Goal: Task Accomplishment & Management: Use online tool/utility

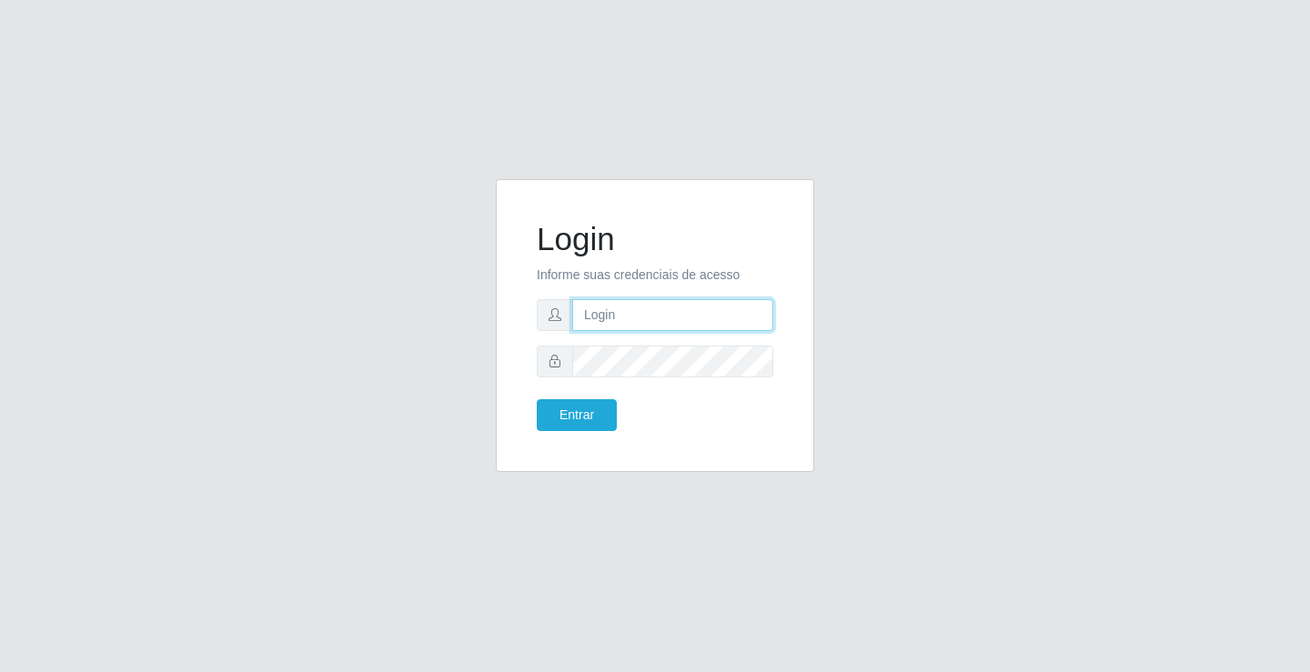
click at [592, 316] on input "text" at bounding box center [672, 315] width 201 height 32
type input "paulo@ideal"
click at [579, 426] on button "Entrar" at bounding box center [577, 415] width 80 height 32
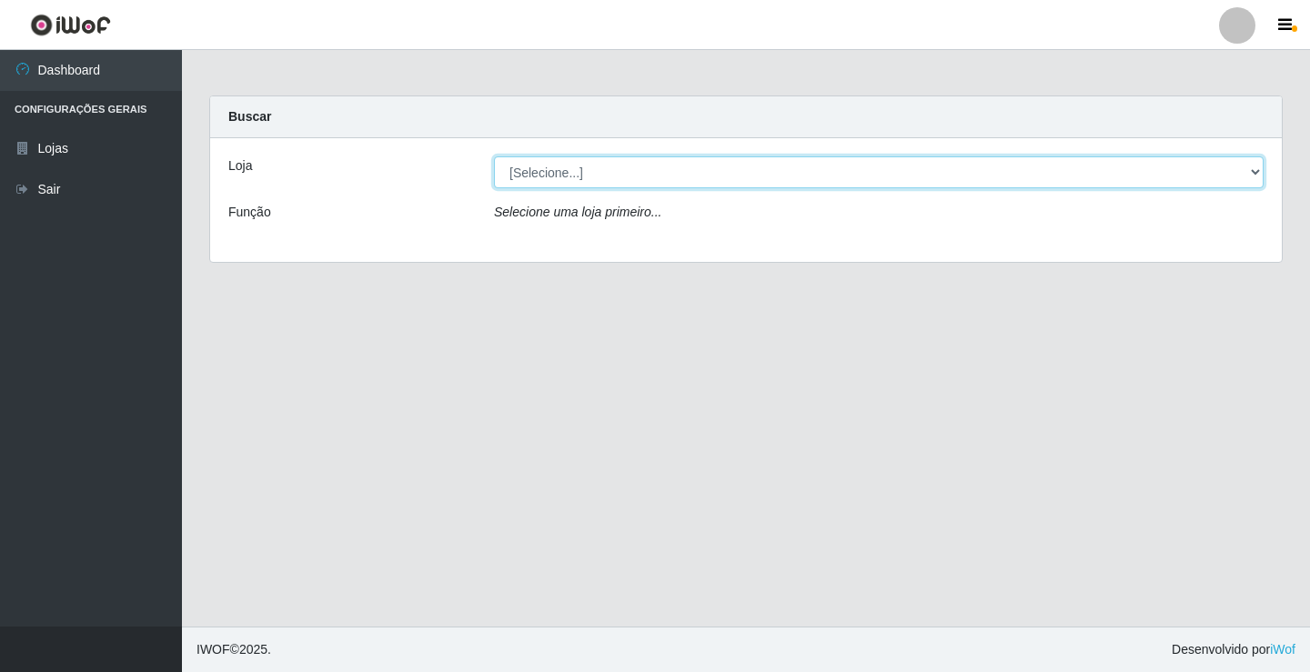
click at [618, 167] on select "[Selecione...] Ideal - Conceição" at bounding box center [879, 172] width 770 height 32
select select "231"
click at [494, 156] on select "[Selecione...] Ideal - Conceição" at bounding box center [879, 172] width 770 height 32
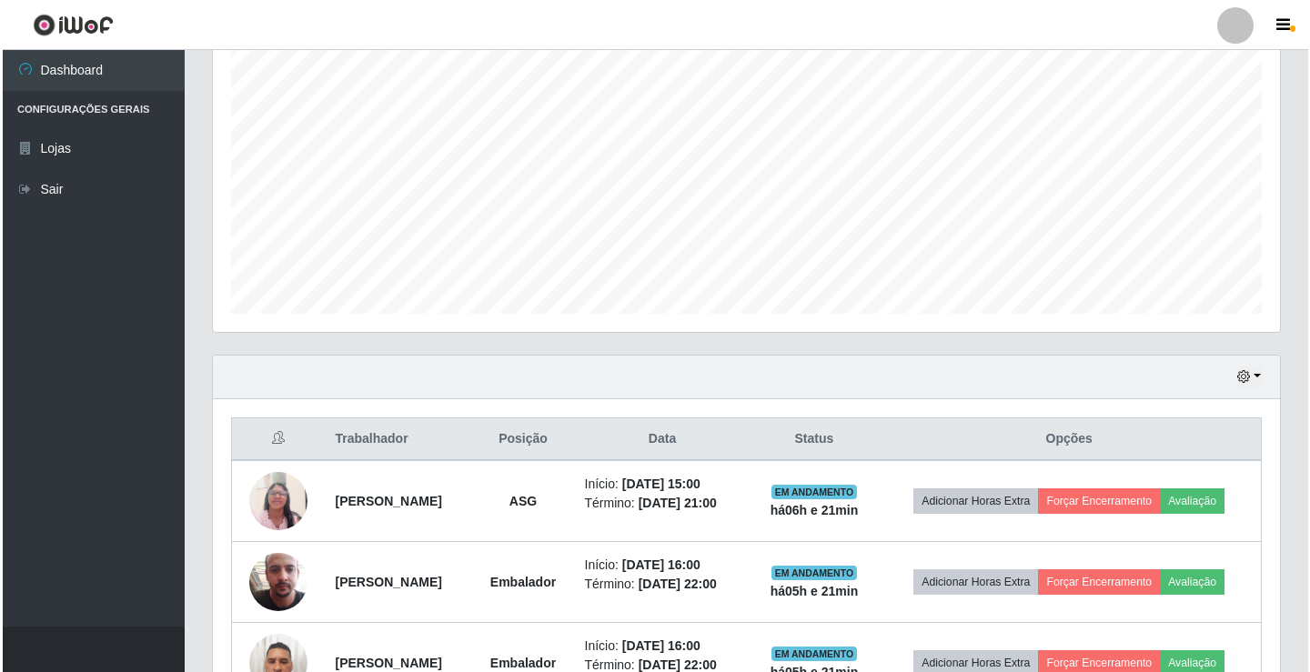
scroll to position [455, 0]
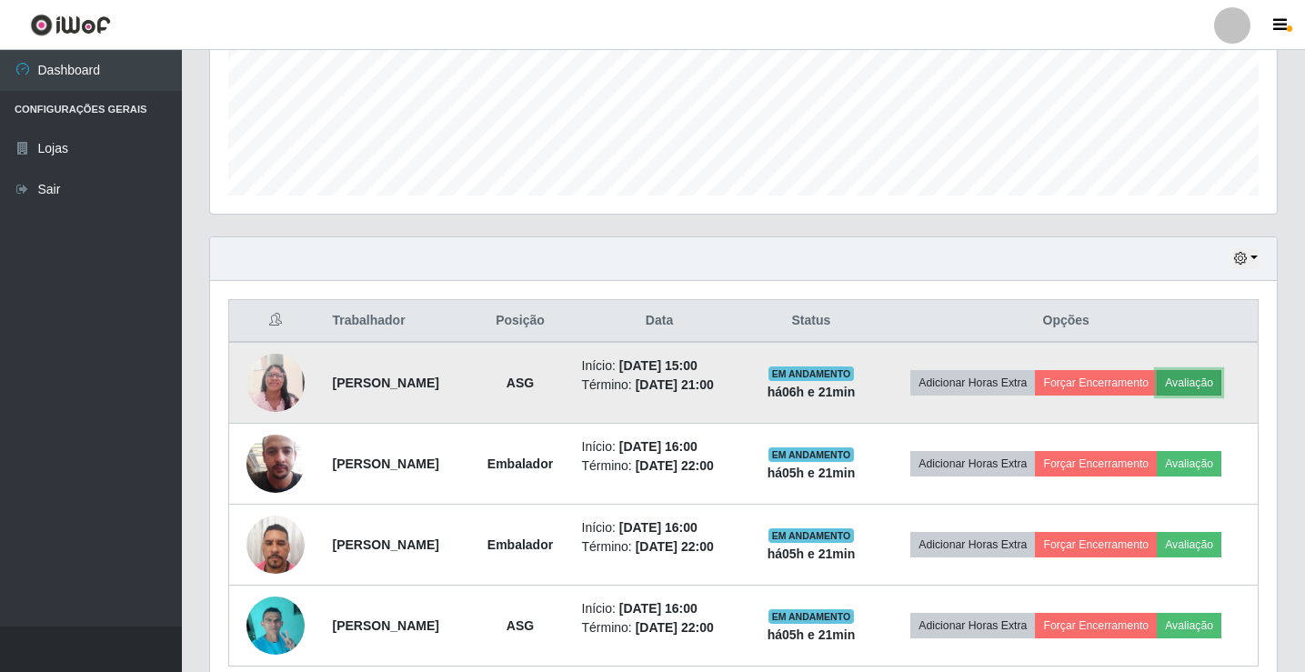
click at [1211, 382] on button "Avaliação" at bounding box center [1189, 382] width 65 height 25
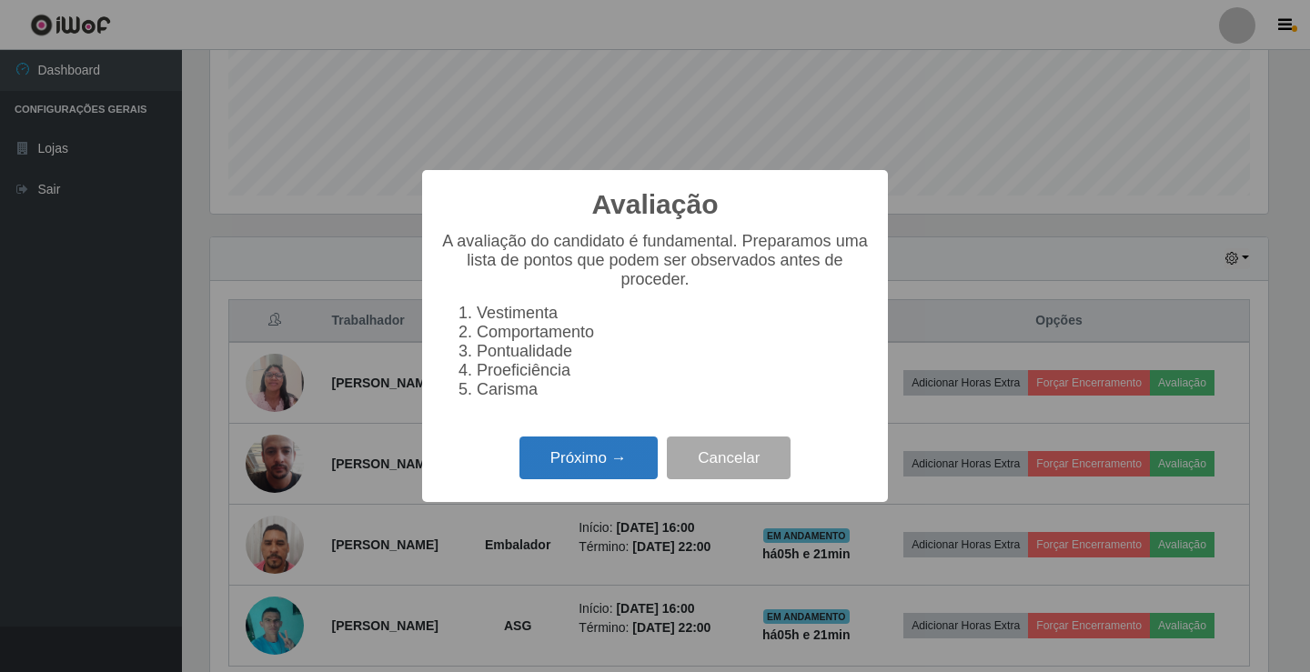
click at [600, 476] on button "Próximo →" at bounding box center [588, 458] width 138 height 43
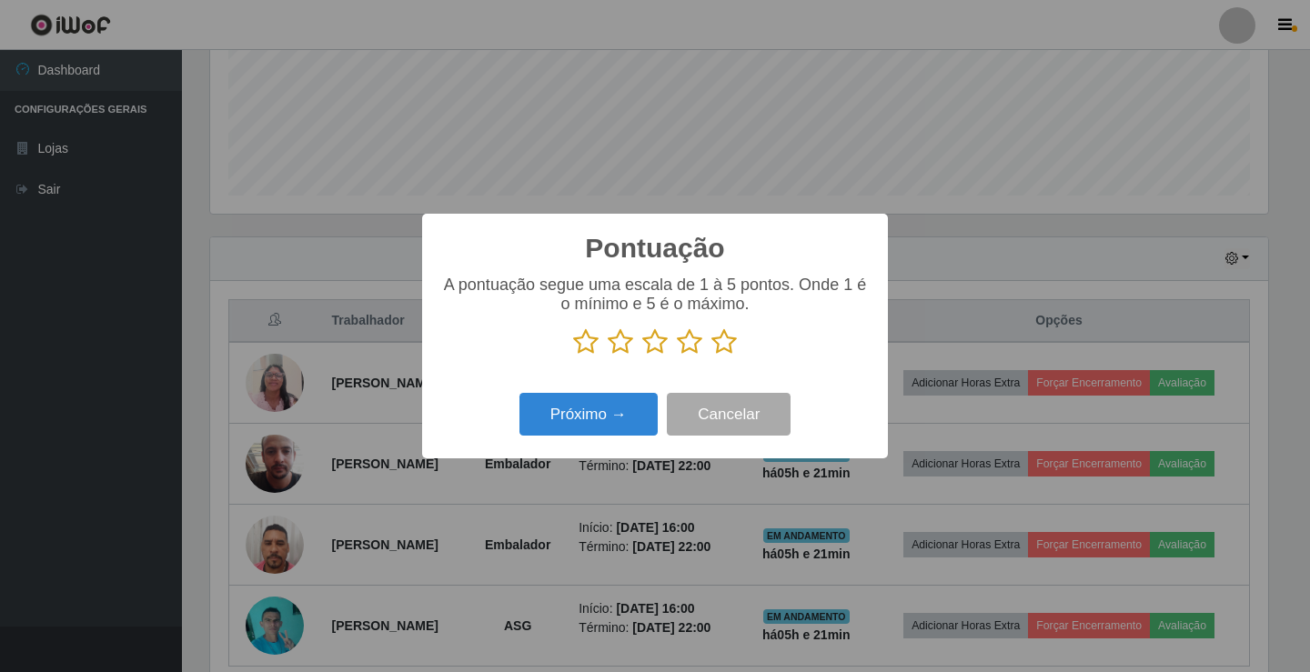
scroll to position [909324, 908644]
click at [690, 345] on icon at bounding box center [689, 341] width 25 height 27
click at [677, 356] on input "radio" at bounding box center [677, 356] width 0 height 0
click at [628, 404] on button "Próximo →" at bounding box center [588, 414] width 138 height 43
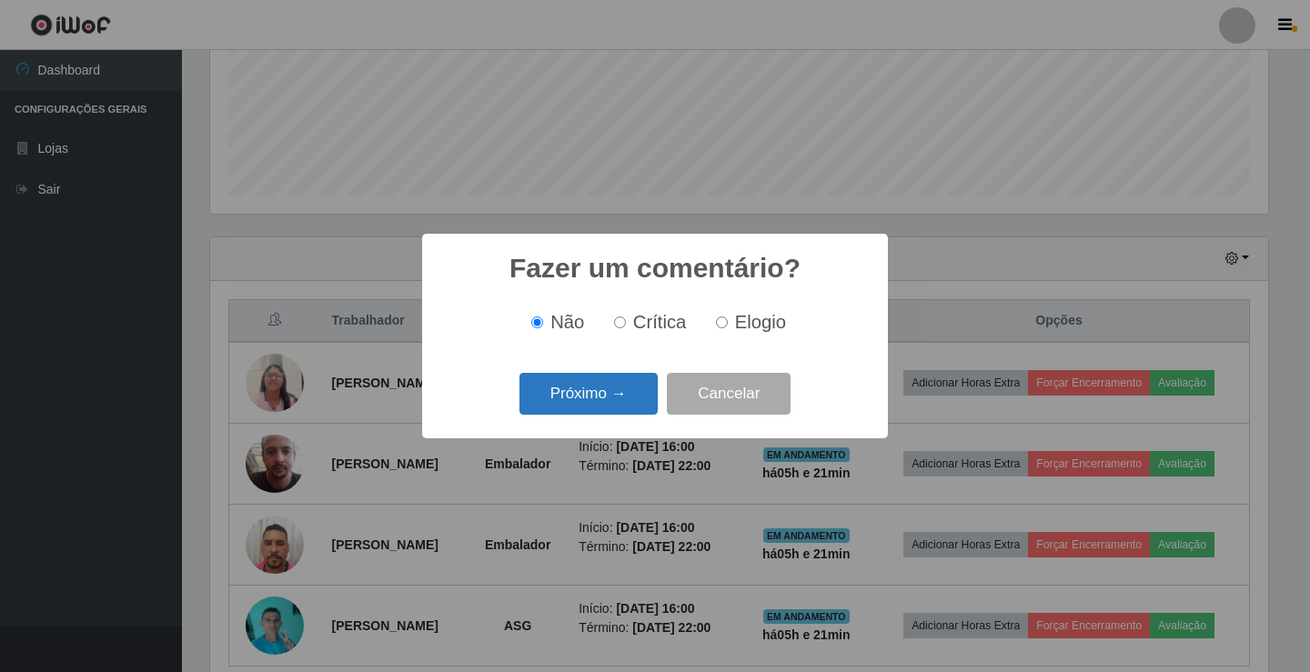
click at [629, 396] on button "Próximo →" at bounding box center [588, 394] width 138 height 43
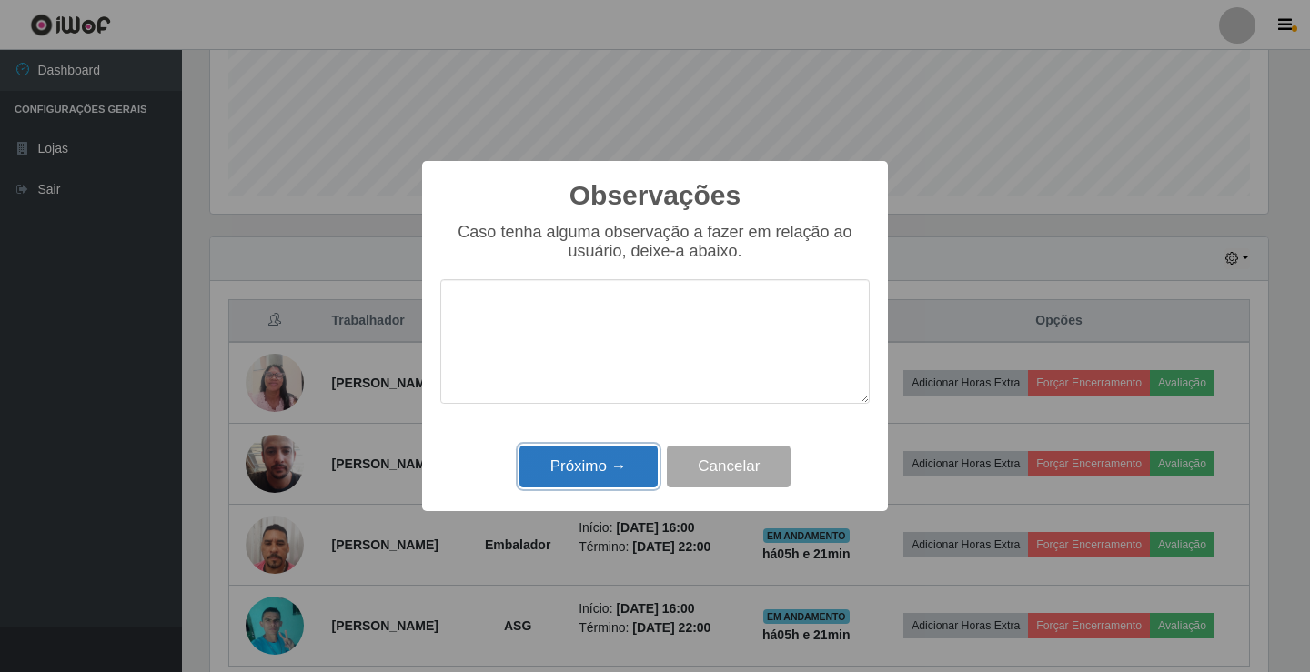
click at [622, 459] on button "Próximo →" at bounding box center [588, 467] width 138 height 43
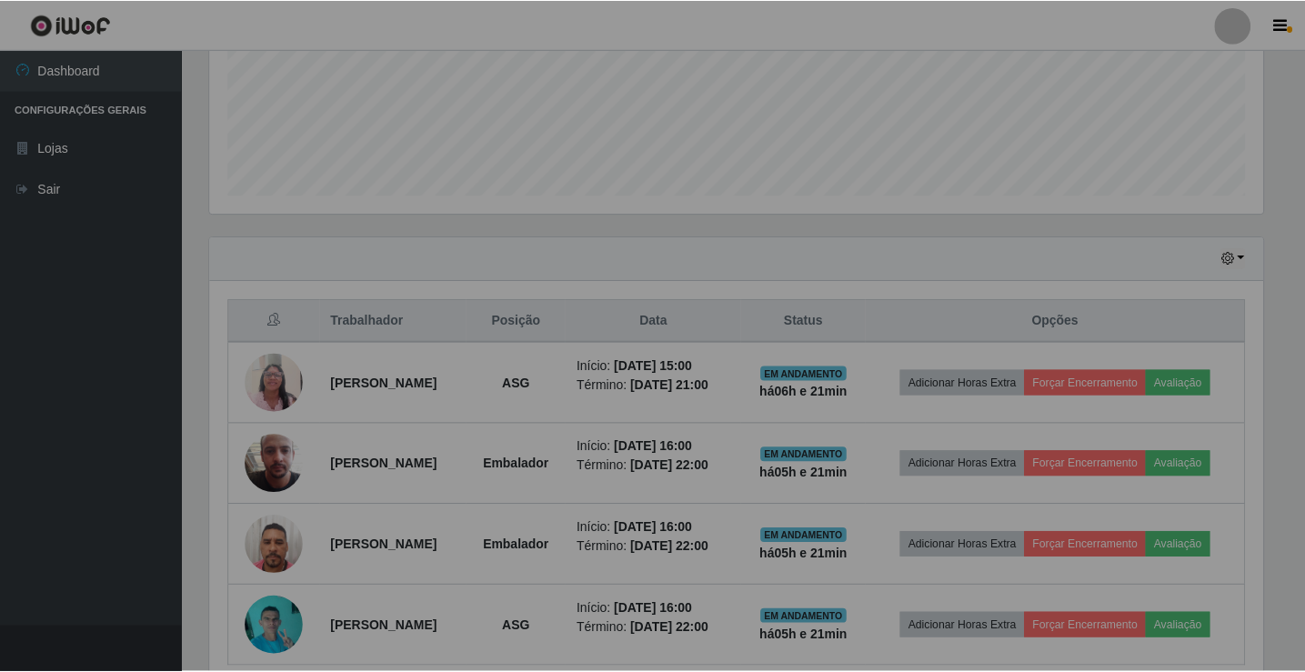
scroll to position [378, 1067]
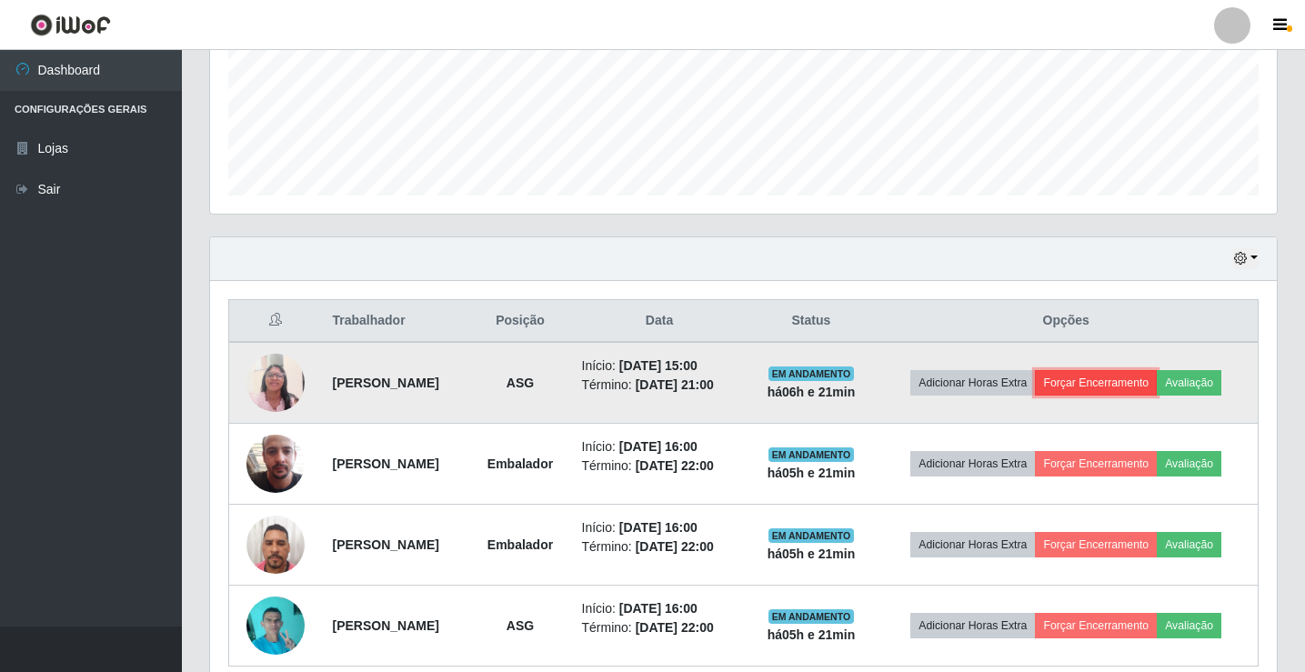
click at [1091, 377] on button "Forçar Encerramento" at bounding box center [1096, 382] width 122 height 25
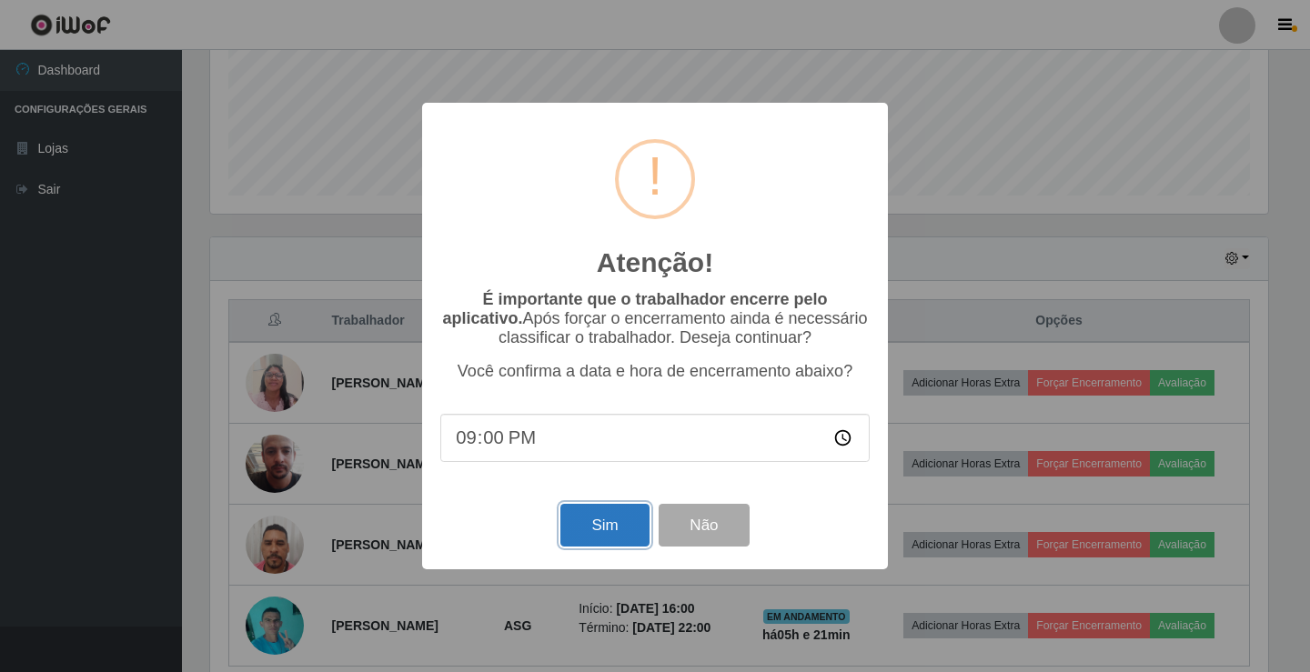
click at [581, 523] on button "Sim" at bounding box center [604, 525] width 88 height 43
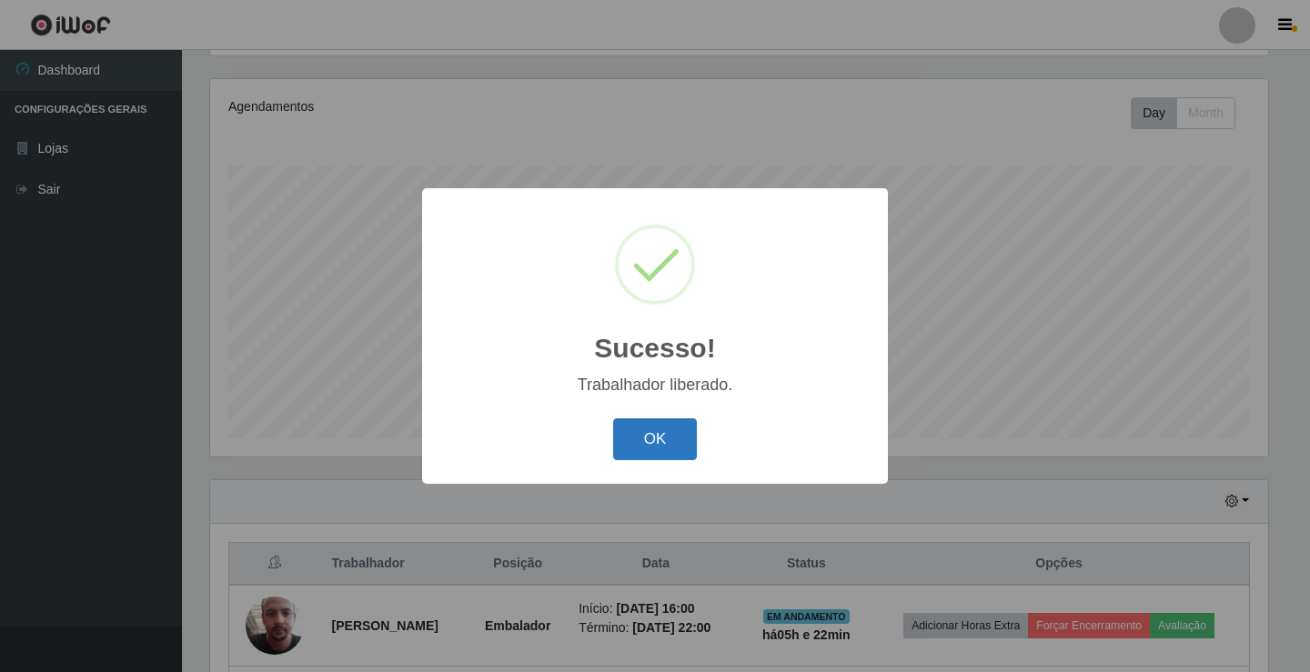
click at [648, 446] on button "OK" at bounding box center [655, 439] width 85 height 43
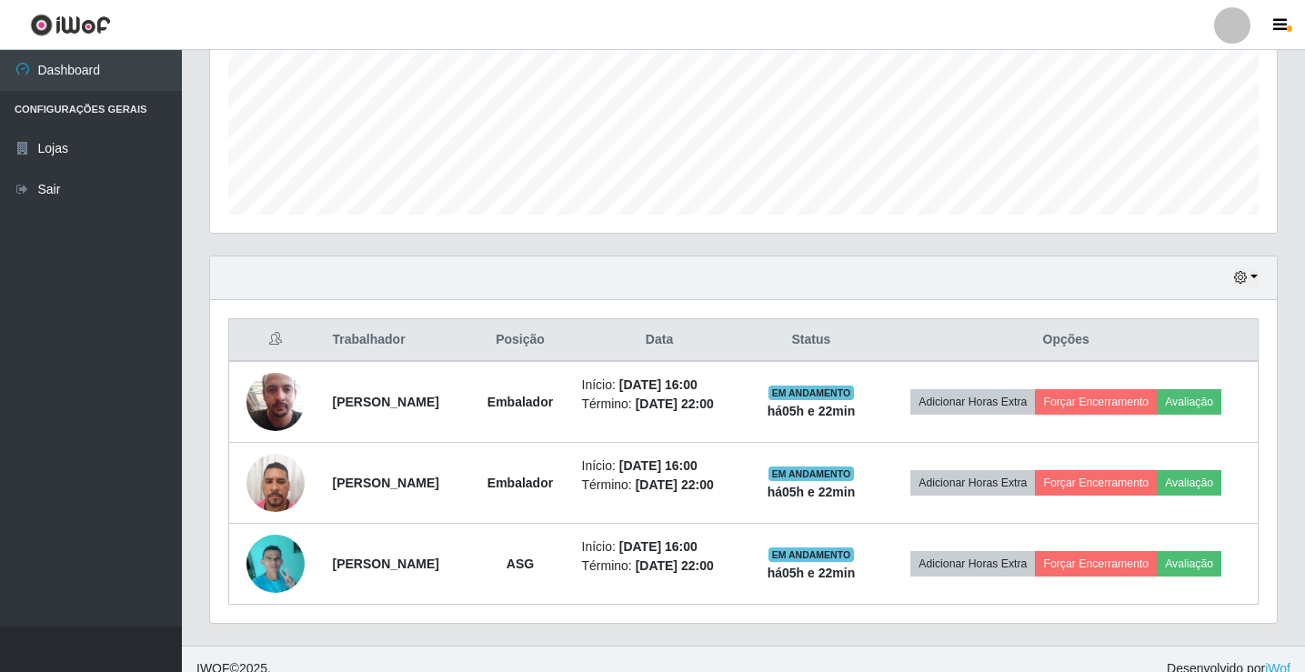
scroll to position [455, 0]
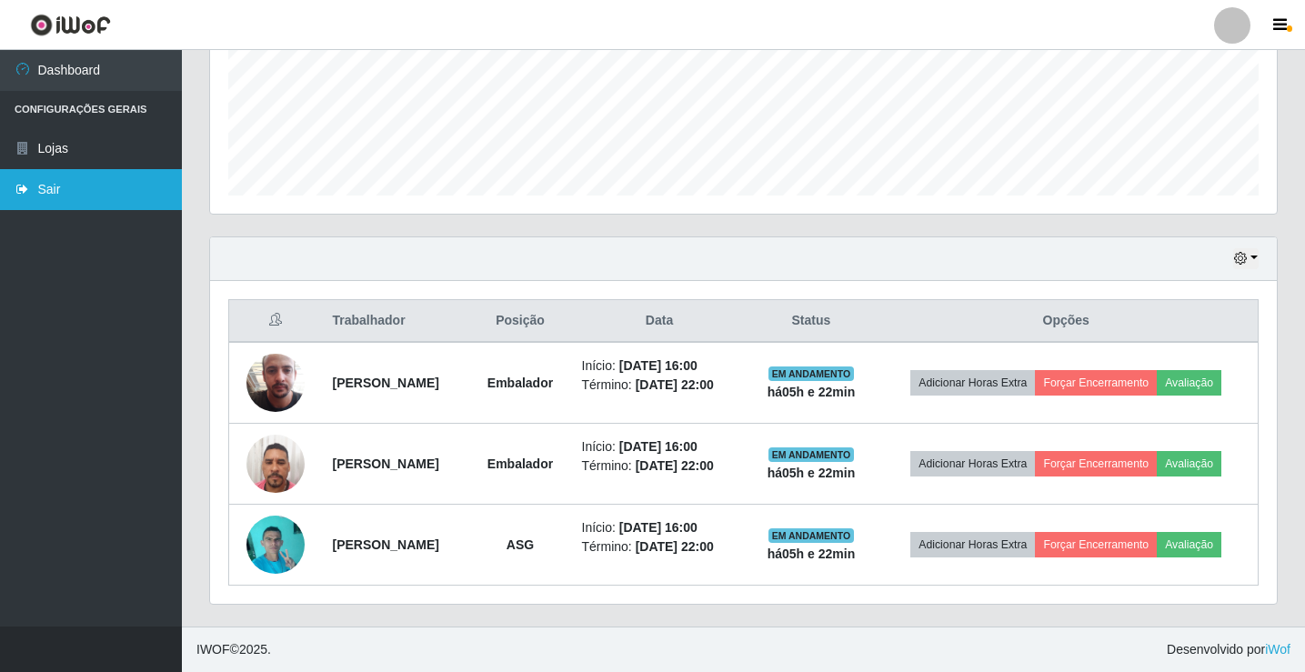
click at [65, 186] on link "Sair" at bounding box center [91, 189] width 182 height 41
